Goal: Complete application form: Complete application form

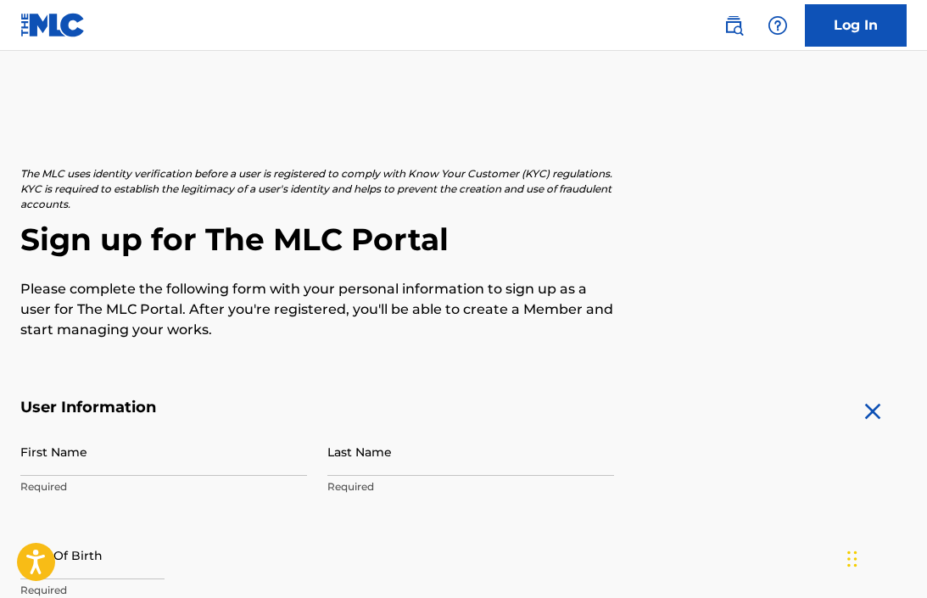
click at [52, 25] on img at bounding box center [52, 25] width 65 height 25
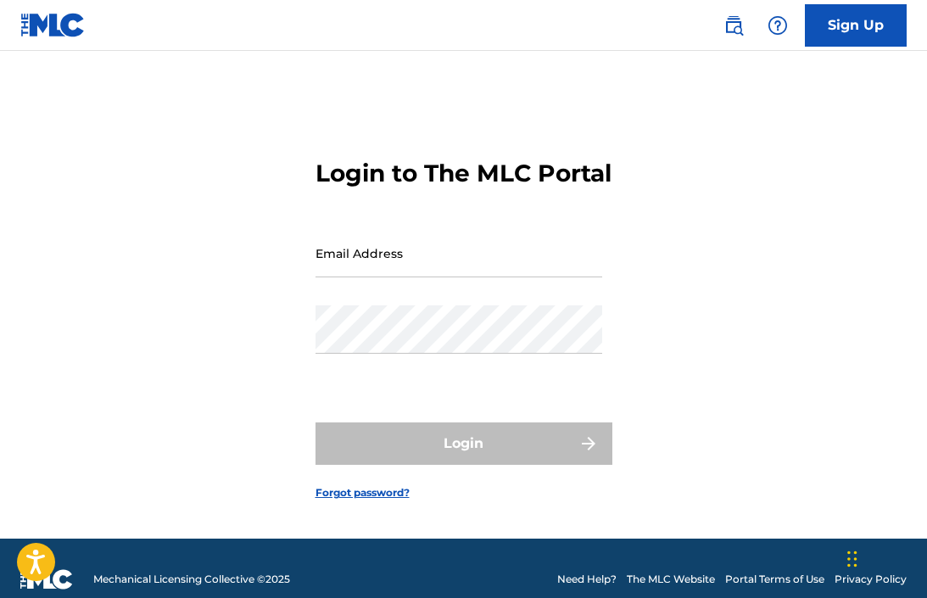
click at [52, 28] on img at bounding box center [52, 25] width 65 height 25
